Goal: Task Accomplishment & Management: Manage account settings

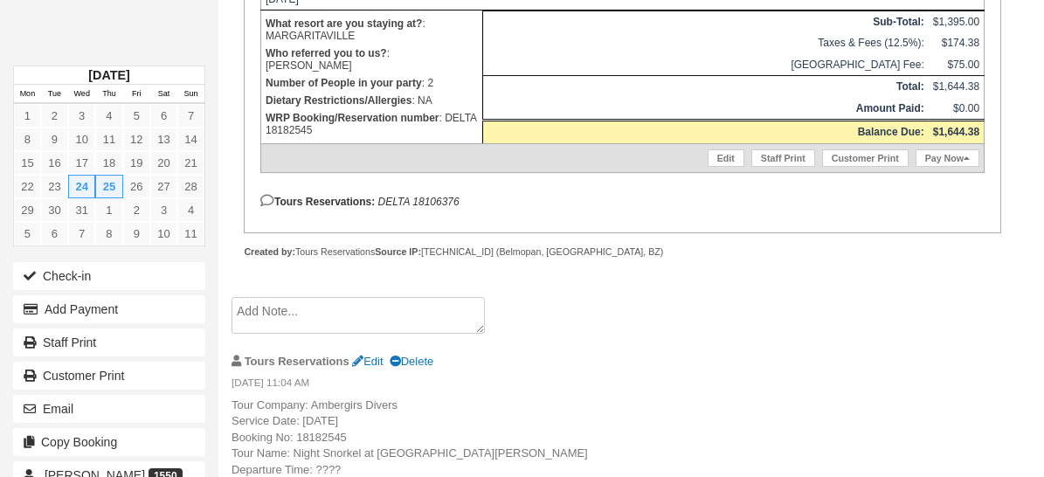
scroll to position [177, 0]
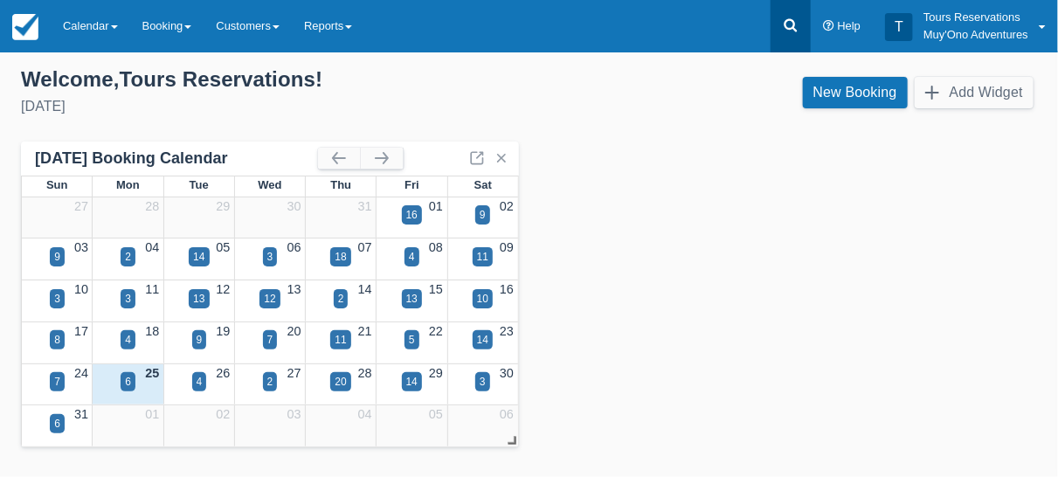
click at [792, 28] on icon at bounding box center [790, 25] width 13 height 13
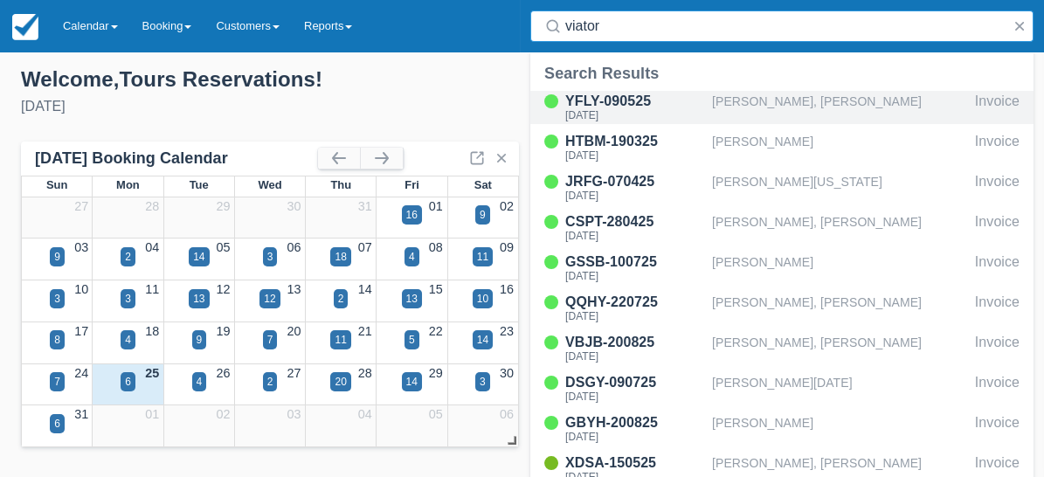
type input "viator"
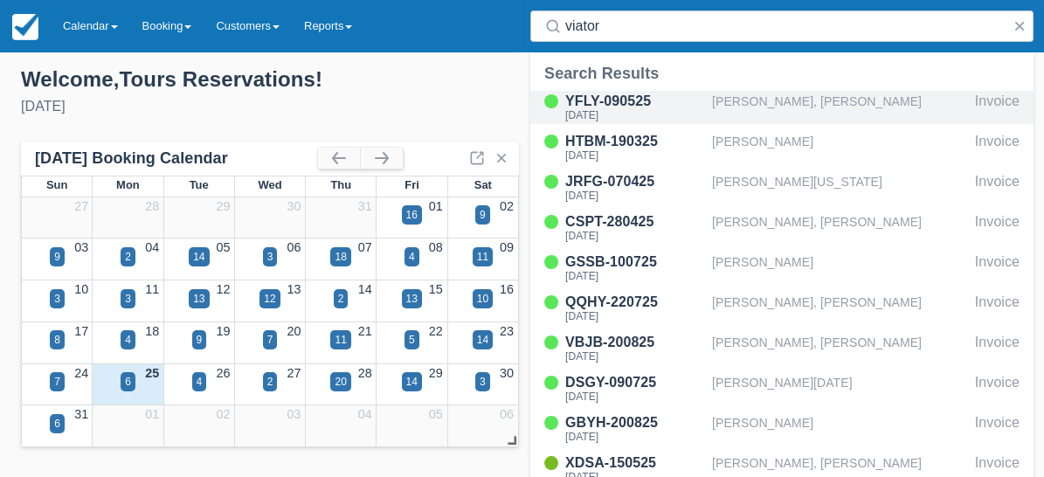
click at [821, 107] on div "Cheyenne Daise, Christopher Davis" at bounding box center [840, 107] width 256 height 33
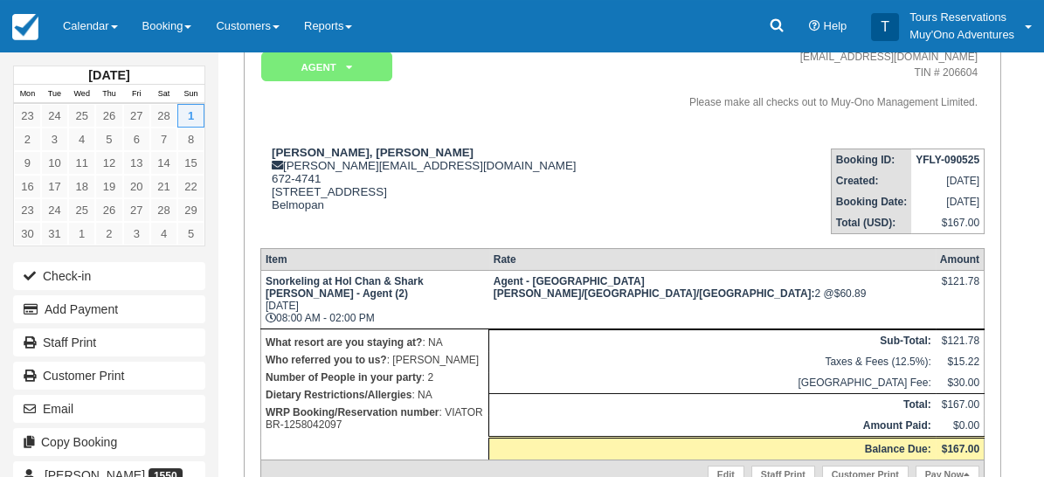
scroll to position [194, 0]
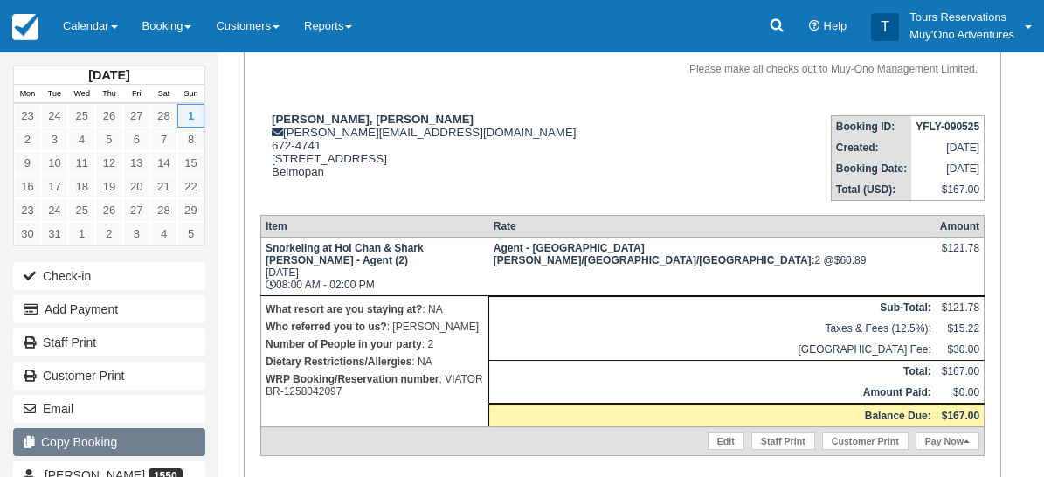
click at [128, 436] on button "Copy Booking" at bounding box center [109, 442] width 192 height 28
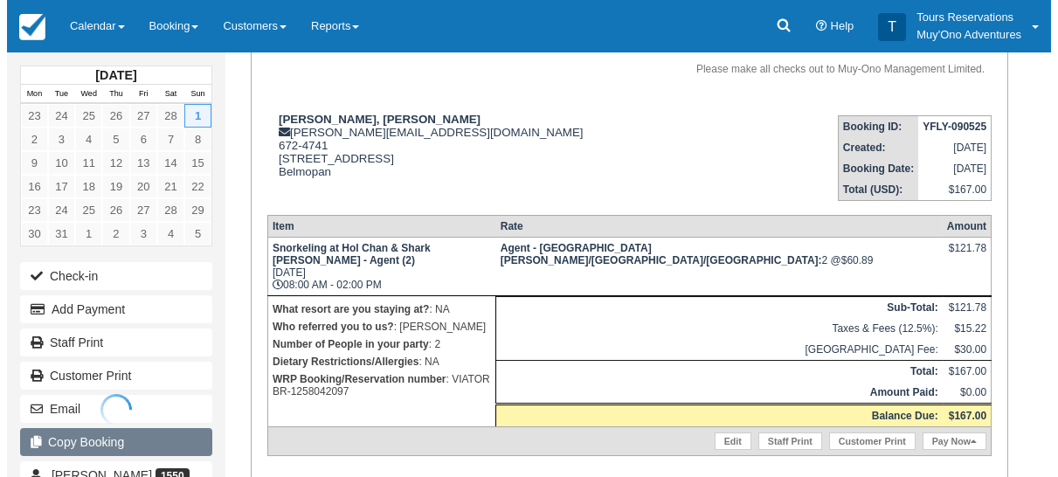
scroll to position [0, 0]
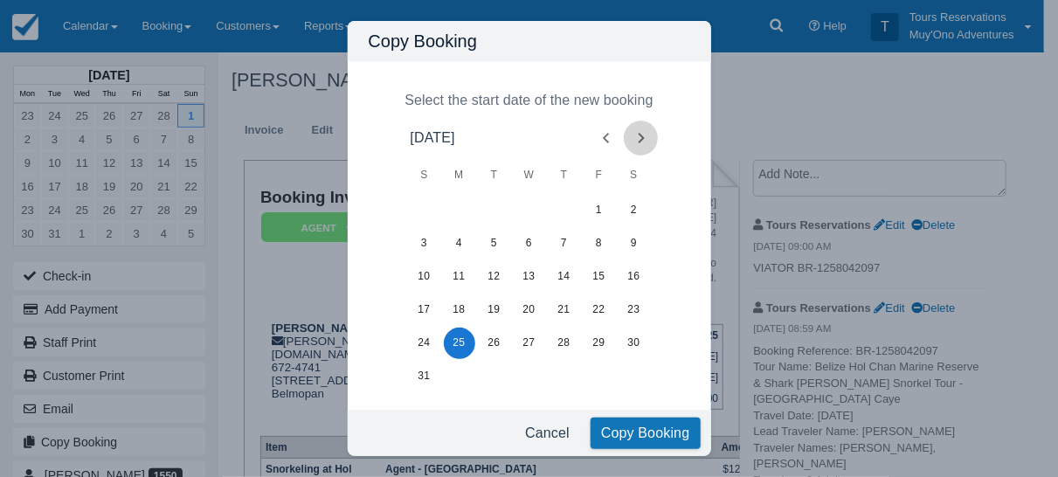
click at [634, 128] on icon "Next month" at bounding box center [641, 138] width 21 height 21
click at [631, 206] on button "6" at bounding box center [634, 210] width 31 height 31
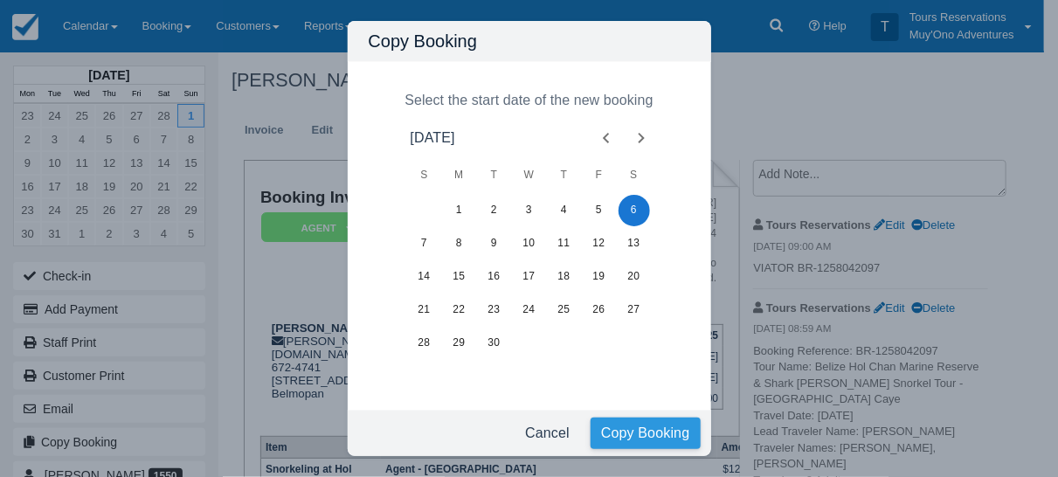
click at [627, 426] on button "Copy Booking" at bounding box center [646, 433] width 110 height 31
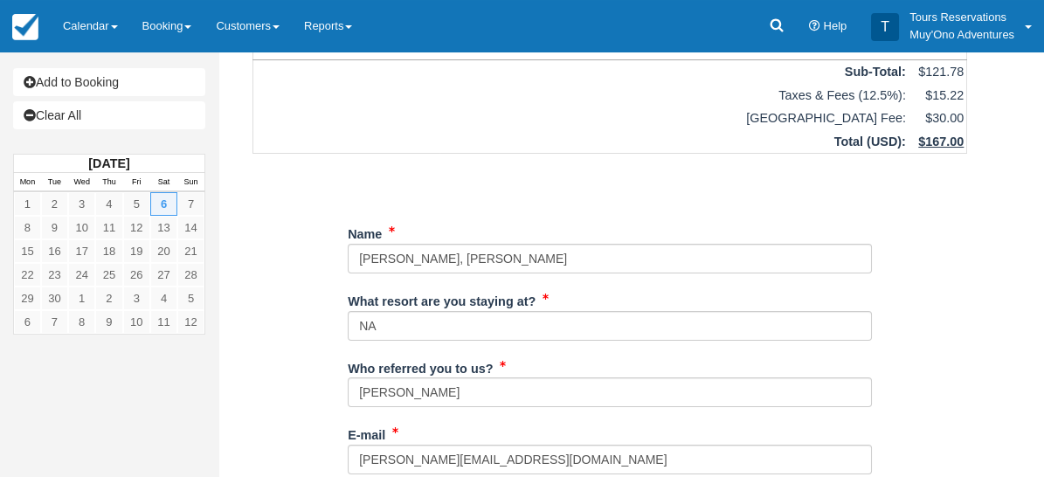
scroll to position [194, 0]
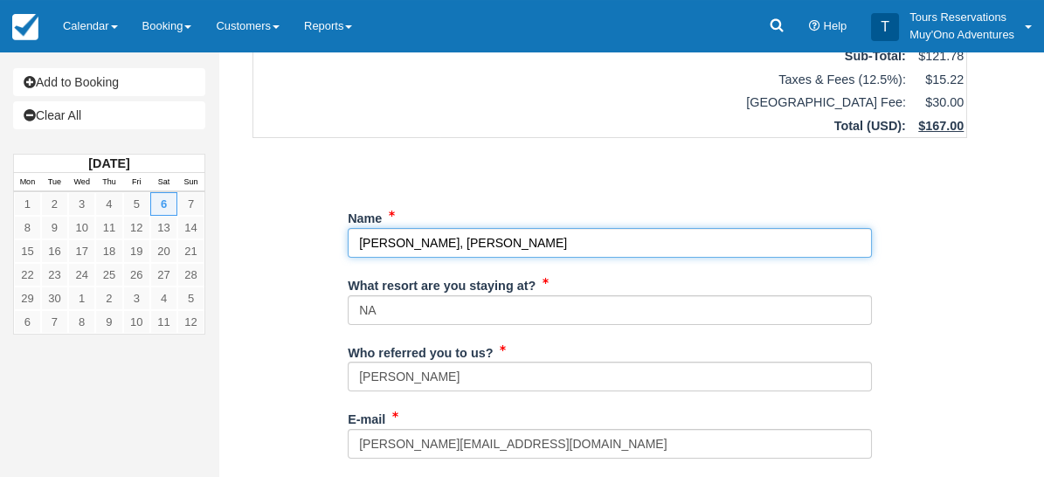
drag, startPoint x: 611, startPoint y: 216, endPoint x: 329, endPoint y: 215, distance: 281.4
click at [315, 222] on div "Item Rate Amount Snorkeling at Hol Chan & Shark Ray Alley - Agent Sat Sep 6, 20…" at bounding box center [610, 469] width 757 height 1111
paste input "ourtnie Lee, Dominique Levy"
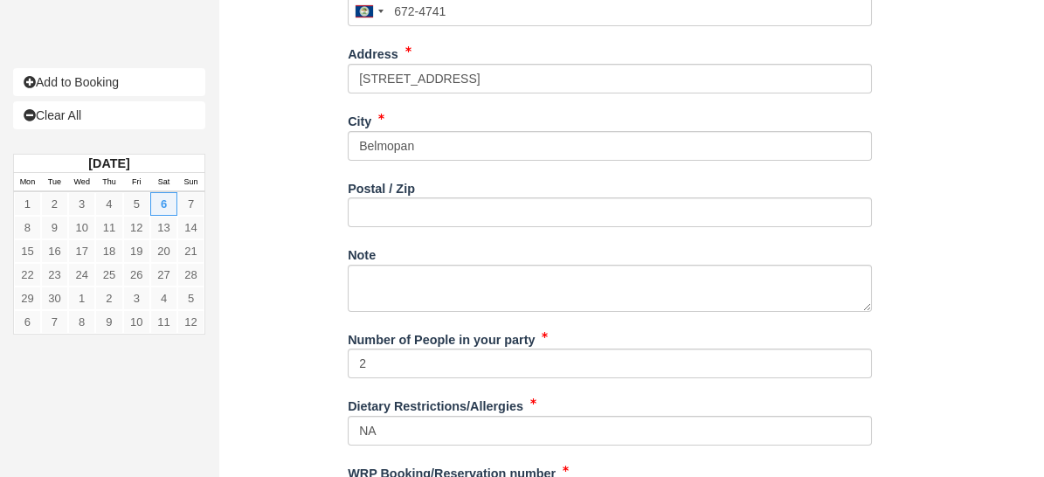
scroll to position [763, 0]
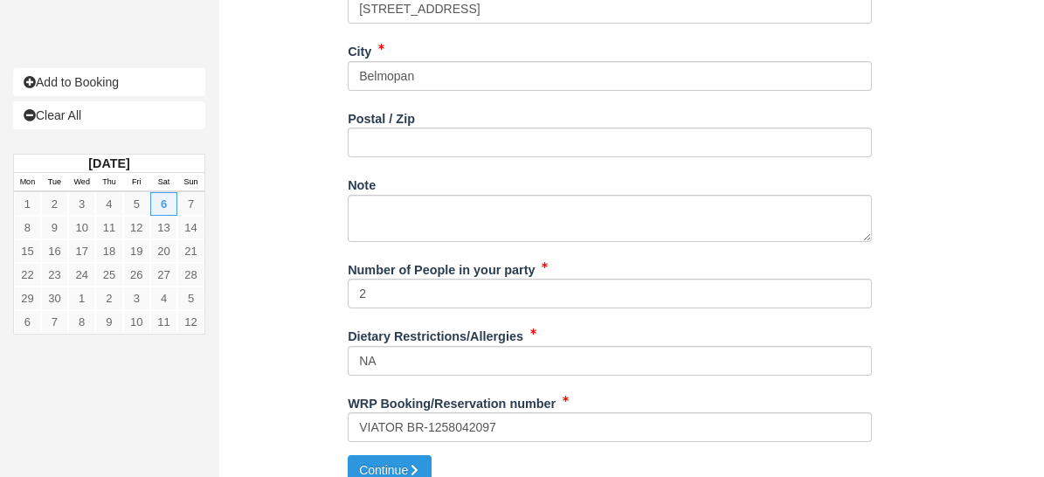
type input "[PERSON_NAME], [PERSON_NAME]"
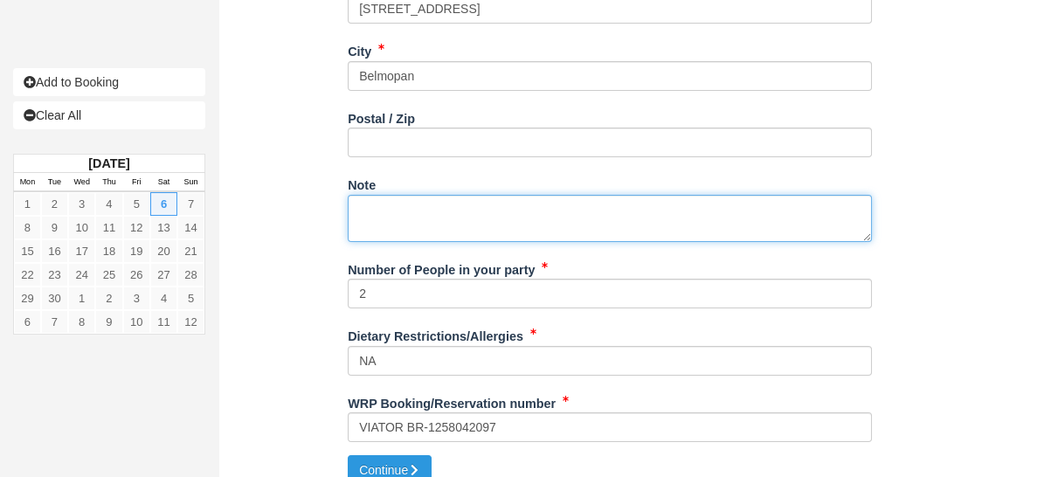
click at [457, 195] on textarea "Note" at bounding box center [610, 218] width 524 height 47
paste textarea "Booking Reference: BR-1306946467 Tour Name: Belize Hol Chan Marine Reserve & Sh…"
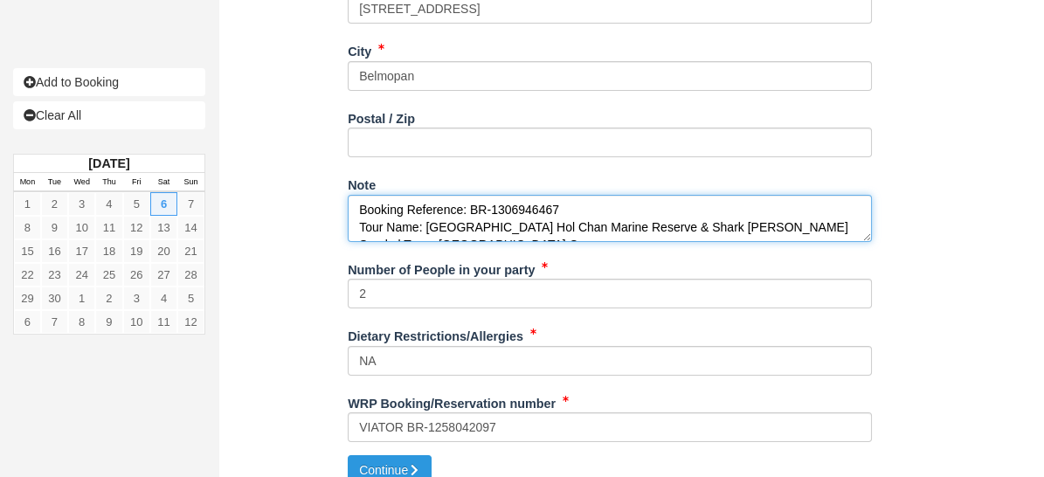
scroll to position [255, 0]
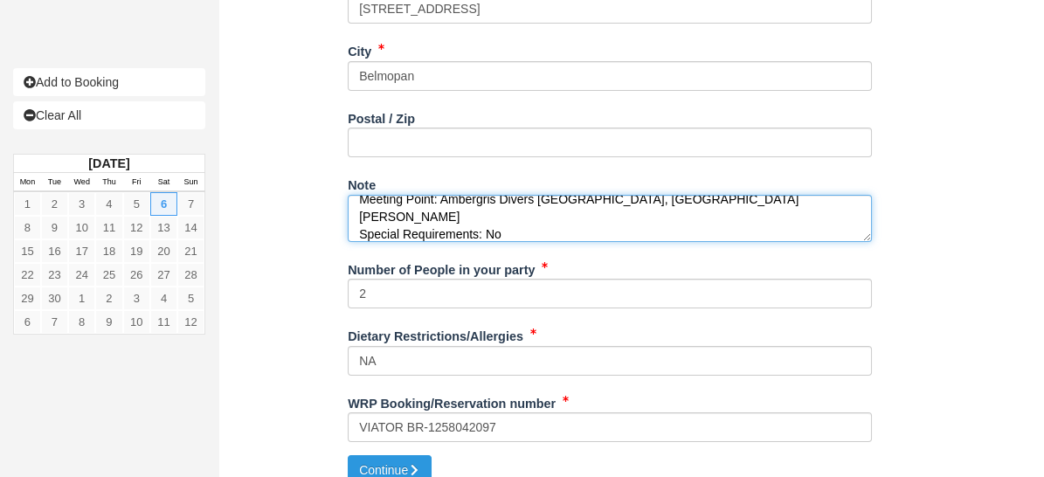
type textarea "Booking Reference: BR-1306946467 Tour Name: Belize Hol Chan Marine Reserve & Sh…"
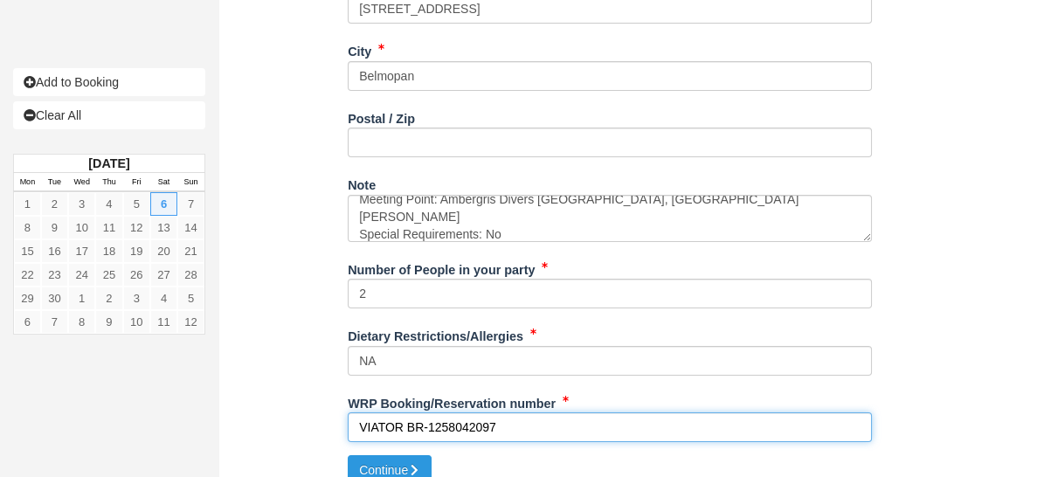
click at [465, 412] on input "VIATOR BR-1258042097" at bounding box center [610, 427] width 524 height 30
click at [458, 412] on input "VIATOR BR-1258042097" at bounding box center [610, 427] width 524 height 30
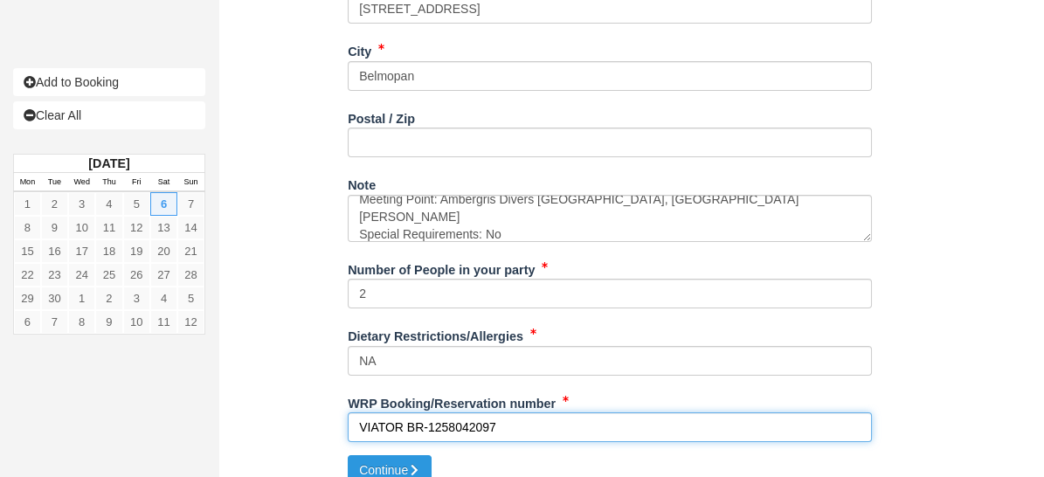
paste input "30694646"
type input "VIATOR BR-1306946467"
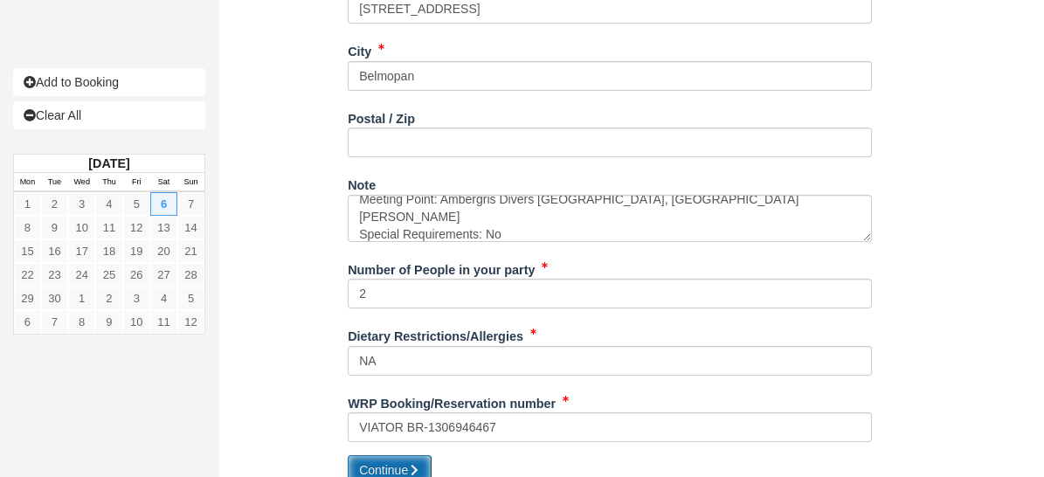
click at [394, 455] on button "Continue" at bounding box center [390, 470] width 84 height 30
type input "+5016724741"
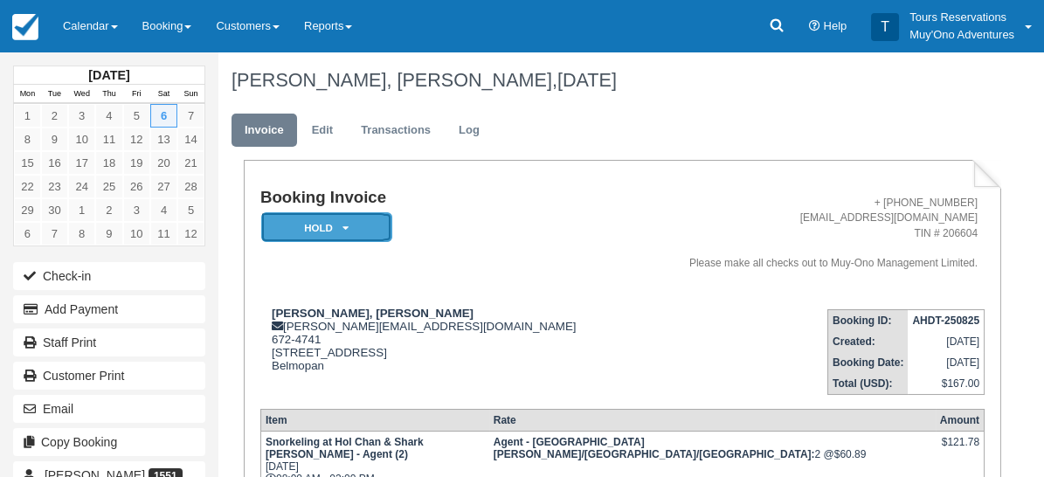
click at [312, 237] on em "HOLD" at bounding box center [326, 227] width 131 height 31
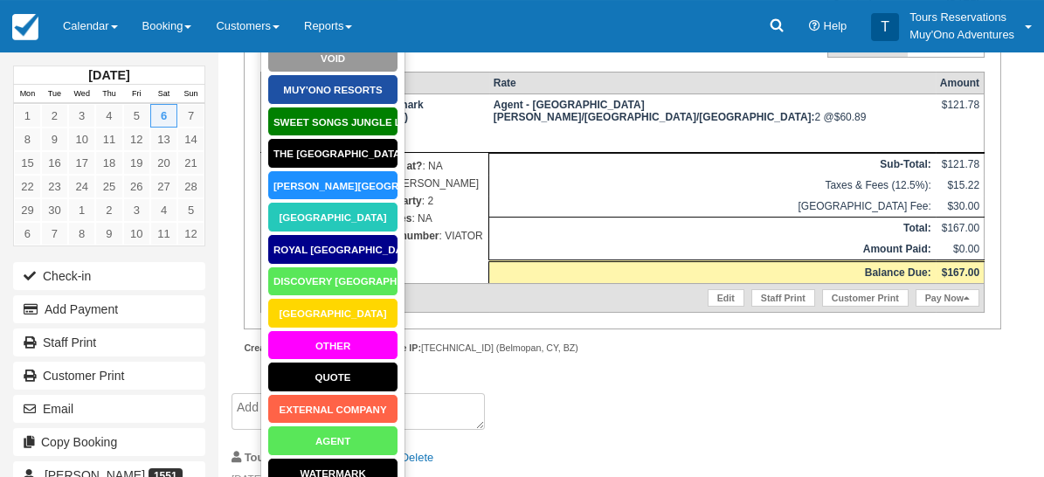
scroll to position [355, 0]
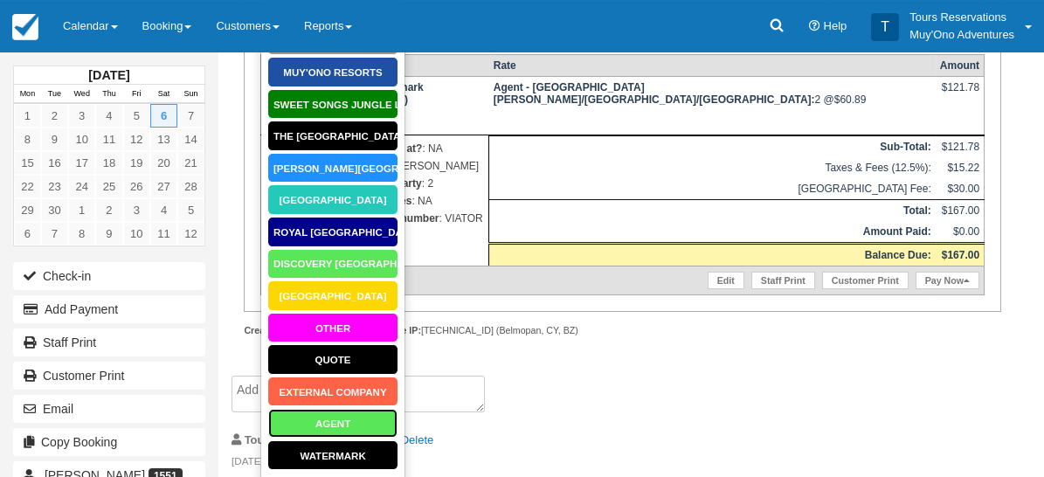
click at [341, 421] on link "AGENT" at bounding box center [332, 423] width 131 height 31
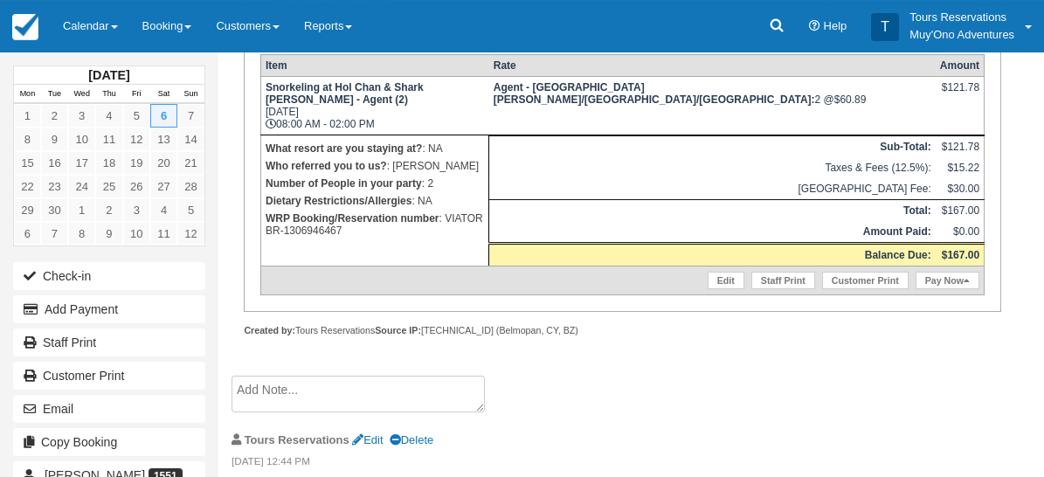
scroll to position [280, 0]
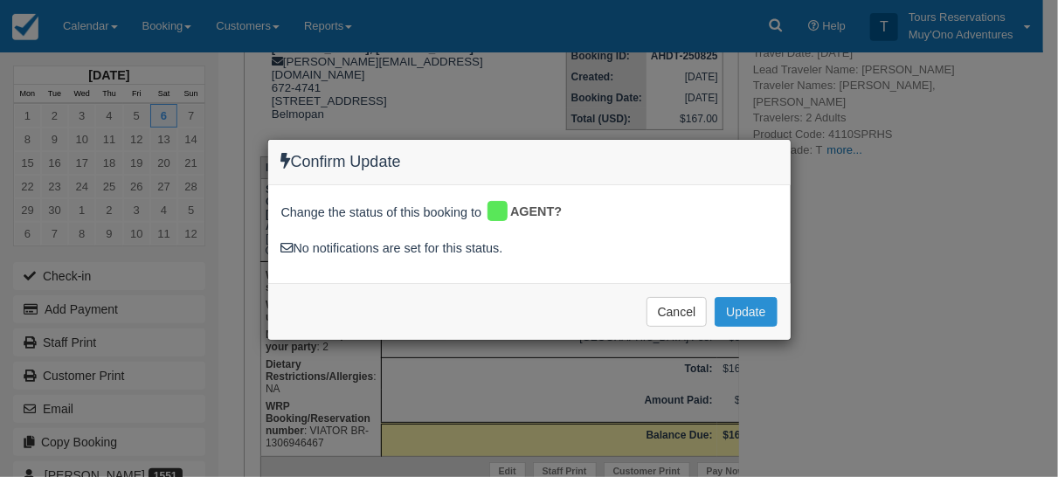
click at [750, 302] on button "Update" at bounding box center [746, 312] width 62 height 30
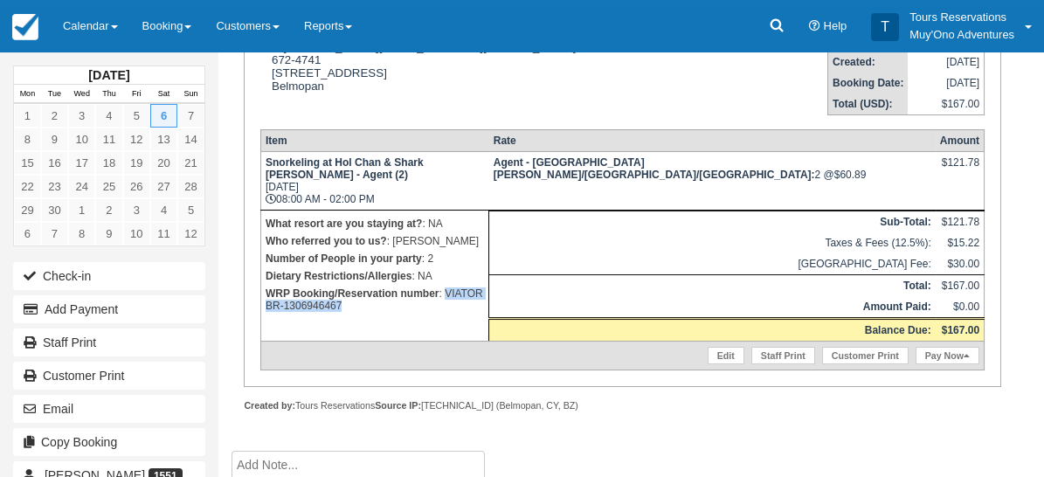
drag, startPoint x: 267, startPoint y: 343, endPoint x: 390, endPoint y: 343, distance: 123.2
click at [390, 315] on p "WRP Booking/Reservation number : VIATOR BR-1306946467" at bounding box center [375, 300] width 218 height 30
copy p "VIATOR BR-1306946467"
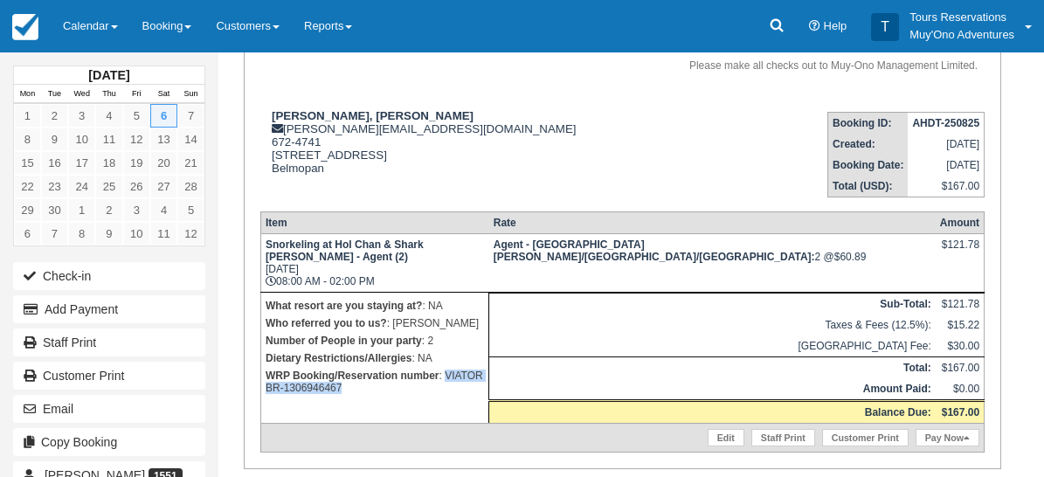
scroll to position [0, 0]
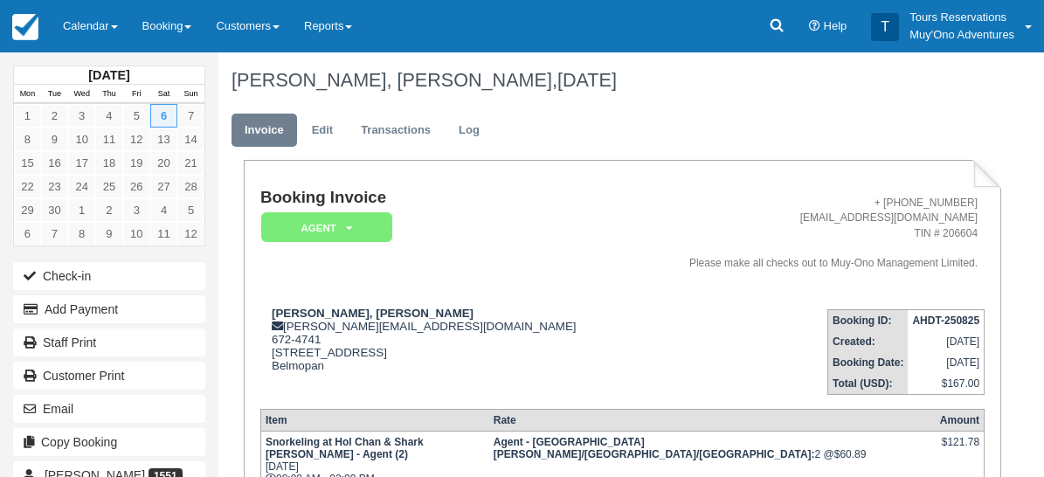
paste textarea "VIATOR BR-1306946467"
type textarea "VIATOR BR-1306946467"
checkbox input "true"
